Goal: Task Accomplishment & Management: Use online tool/utility

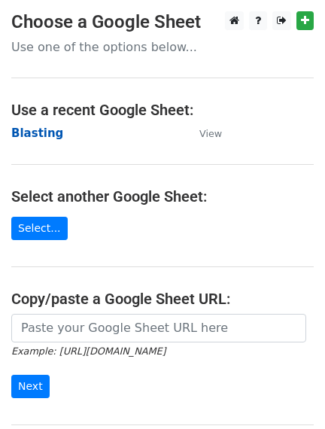
click at [31, 134] on strong "Blasting" at bounding box center [37, 133] width 52 height 14
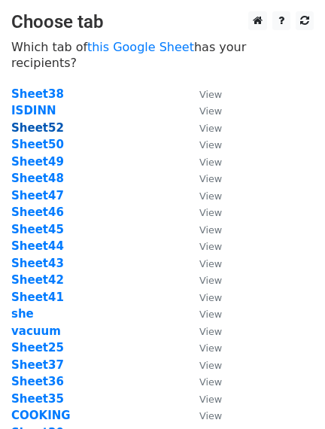
click at [34, 121] on strong "Sheet52" at bounding box center [37, 128] width 53 height 14
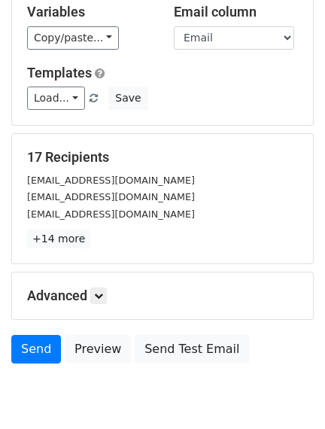
scroll to position [155, 0]
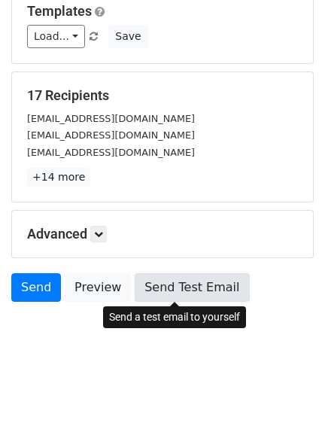
click at [190, 284] on link "Send Test Email" at bounding box center [192, 287] width 114 height 29
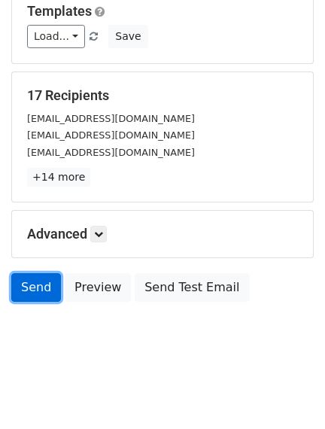
click at [44, 285] on link "Send" at bounding box center [36, 287] width 50 height 29
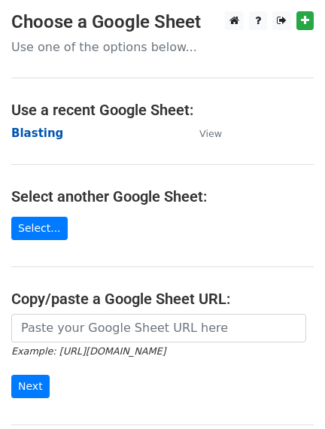
click at [34, 132] on strong "Blasting" at bounding box center [37, 133] width 52 height 14
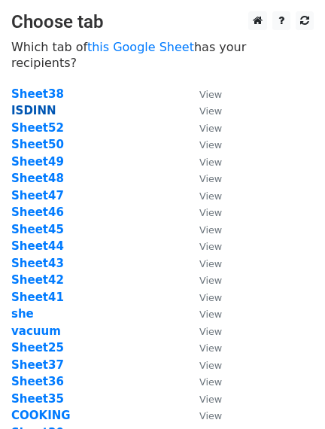
click at [38, 104] on strong "ISDINN" at bounding box center [33, 111] width 45 height 14
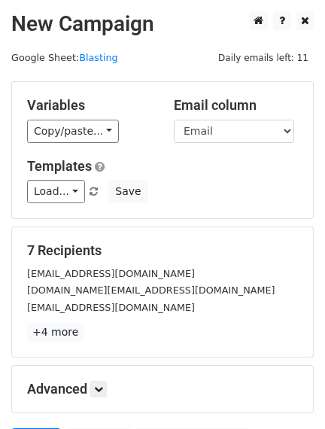
scroll to position [93, 0]
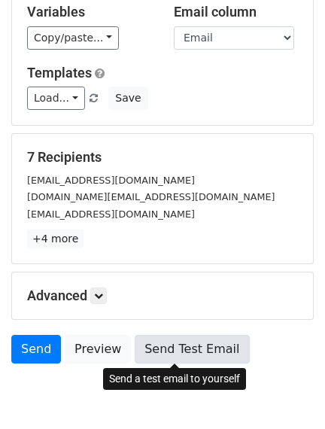
click at [180, 342] on link "Send Test Email" at bounding box center [192, 349] width 114 height 29
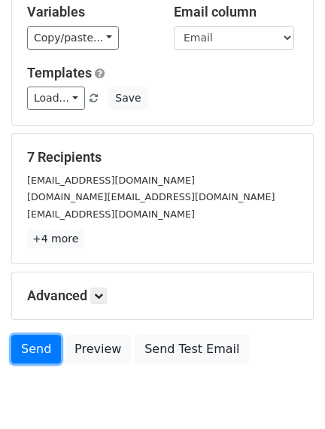
click at [45, 351] on link "Send" at bounding box center [36, 349] width 50 height 29
